Goal: Transaction & Acquisition: Purchase product/service

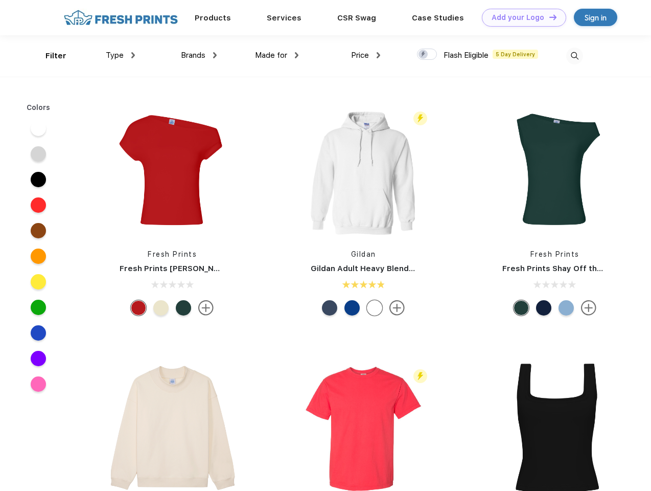
click at [520, 17] on link "Add your Logo Design Tool" at bounding box center [524, 18] width 84 height 18
click at [0, 0] on div "Design Tool" at bounding box center [0, 0] width 0 height 0
click at [548, 17] on link "Add your Logo Design Tool" at bounding box center [524, 18] width 84 height 18
click at [49, 56] on div "Filter" at bounding box center [55, 56] width 21 height 12
click at [121, 55] on span "Type" at bounding box center [115, 55] width 18 height 9
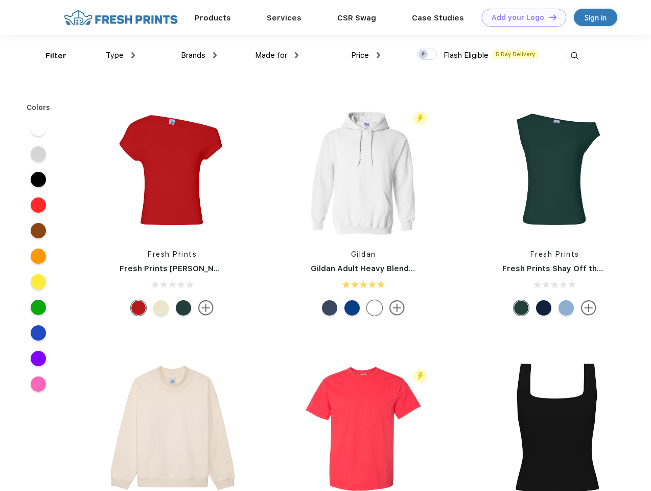
click at [199, 55] on span "Brands" at bounding box center [193, 55] width 25 height 9
click at [277, 55] on span "Made for" at bounding box center [271, 55] width 32 height 9
click at [366, 55] on span "Price" at bounding box center [360, 55] width 18 height 9
click at [427, 55] on div at bounding box center [427, 54] width 20 height 11
click at [424, 55] on input "checkbox" at bounding box center [420, 51] width 7 height 7
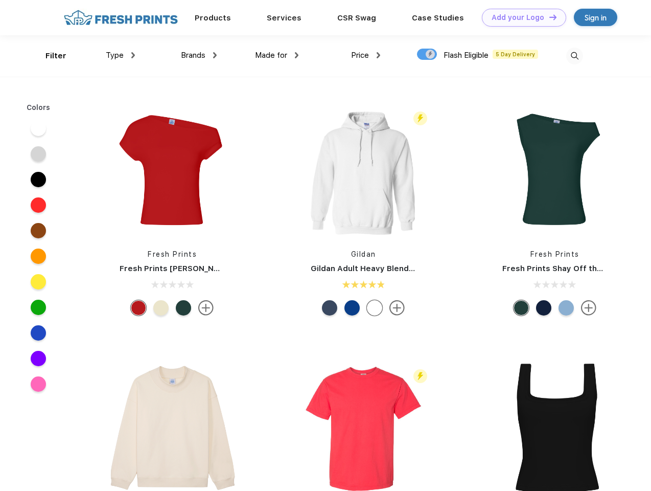
click at [574, 56] on img at bounding box center [574, 56] width 17 height 17
